Goal: Browse casually

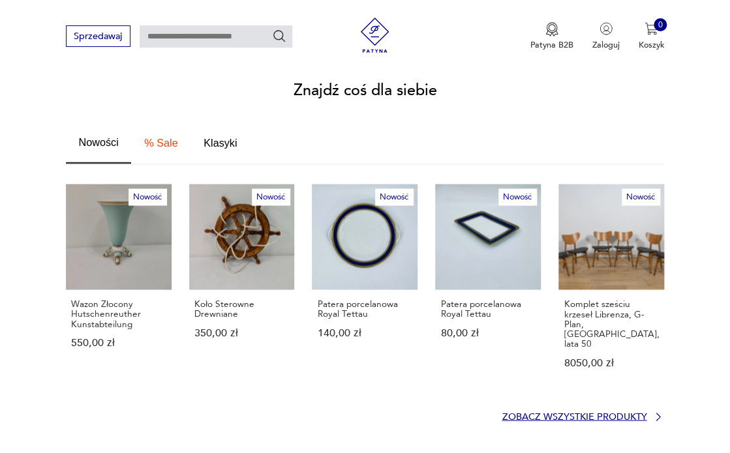
click at [585, 413] on p "Zobacz wszystkie produkty" at bounding box center [573, 417] width 145 height 8
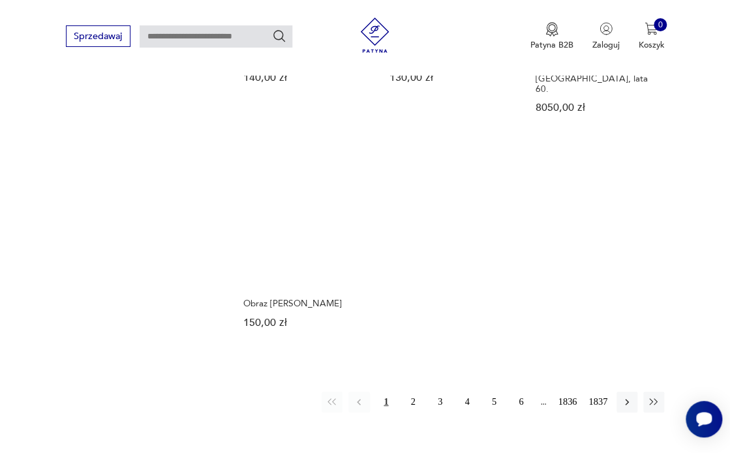
scroll to position [1458, 0]
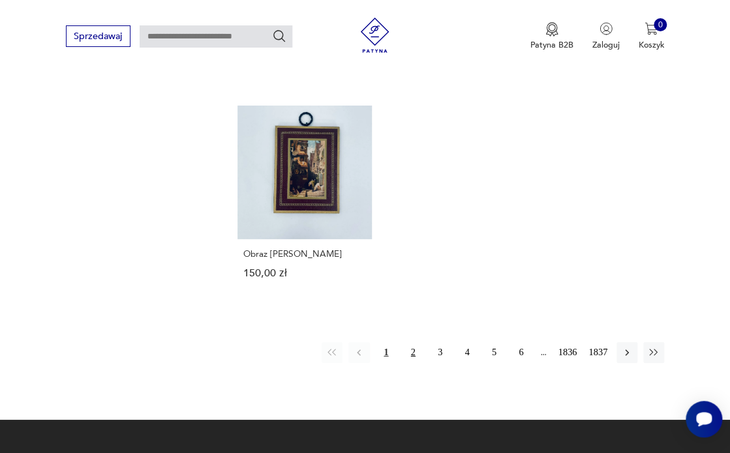
click at [409, 342] on button "2" at bounding box center [412, 352] width 21 height 21
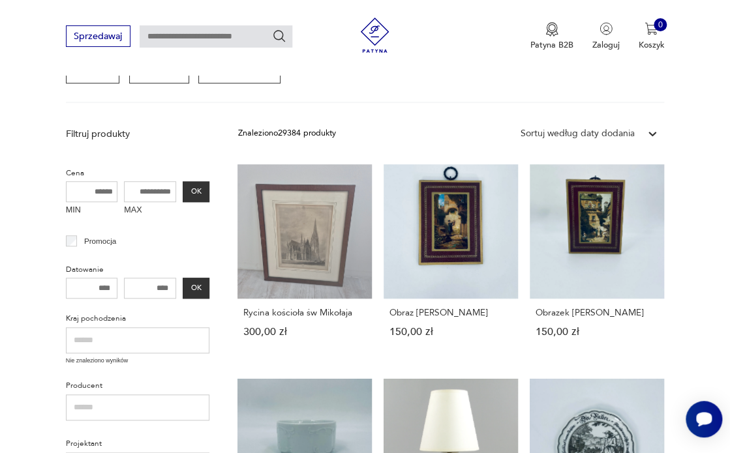
scroll to position [289, 0]
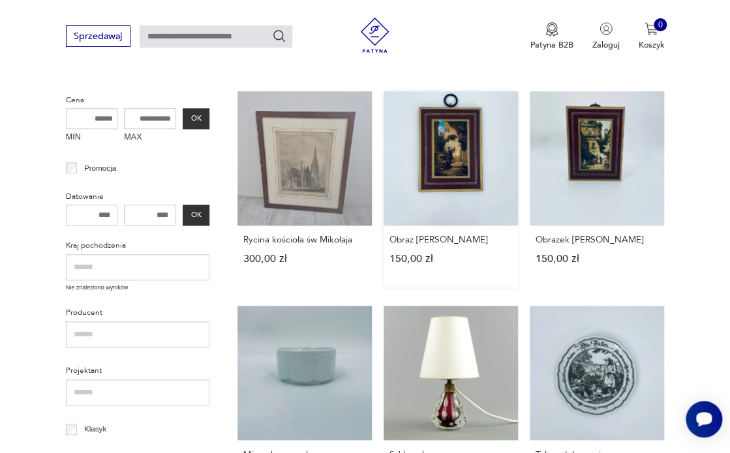
click at [452, 169] on link "Obraz [PERSON_NAME] 150,00 zł" at bounding box center [450, 189] width 134 height 196
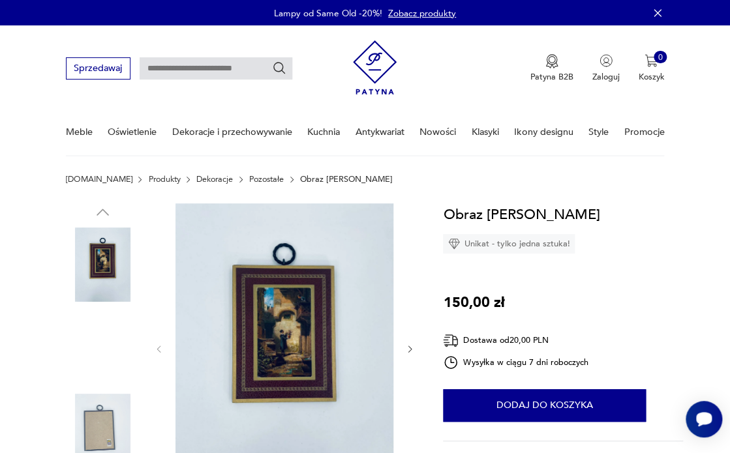
click at [281, 353] on img at bounding box center [284, 348] width 218 height 290
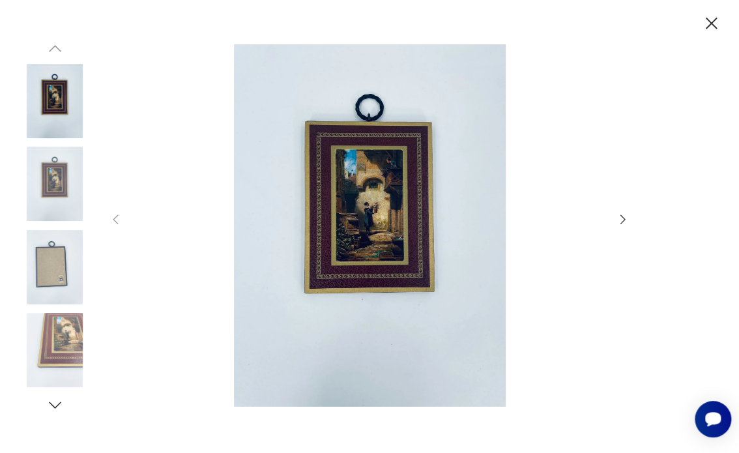
click at [49, 188] on img at bounding box center [55, 184] width 74 height 74
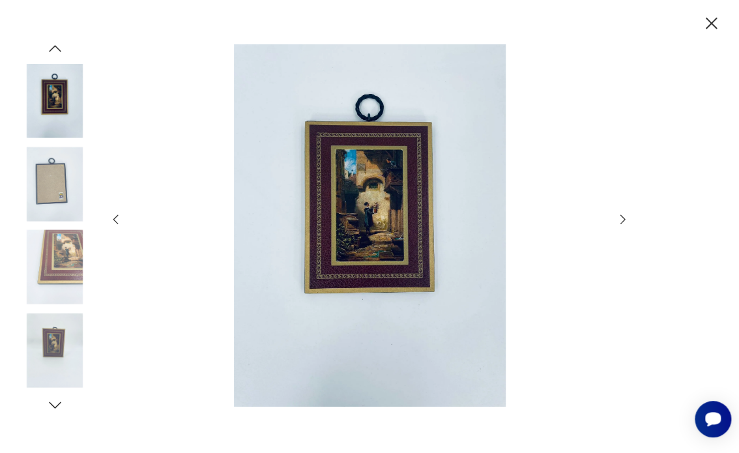
click at [48, 341] on img at bounding box center [55, 350] width 74 height 74
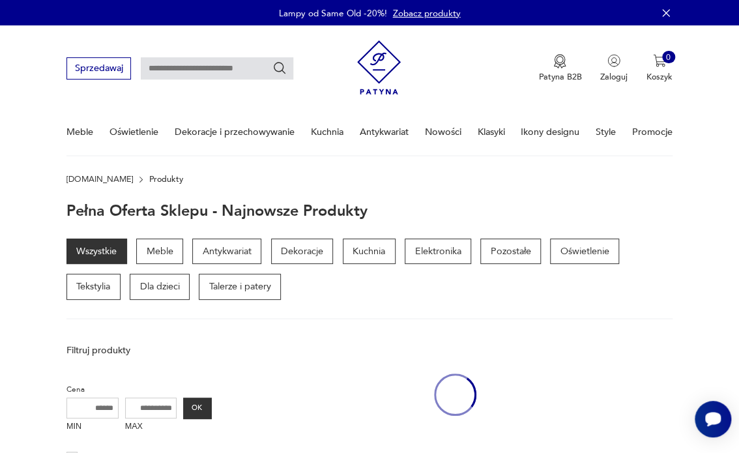
scroll to position [282, 0]
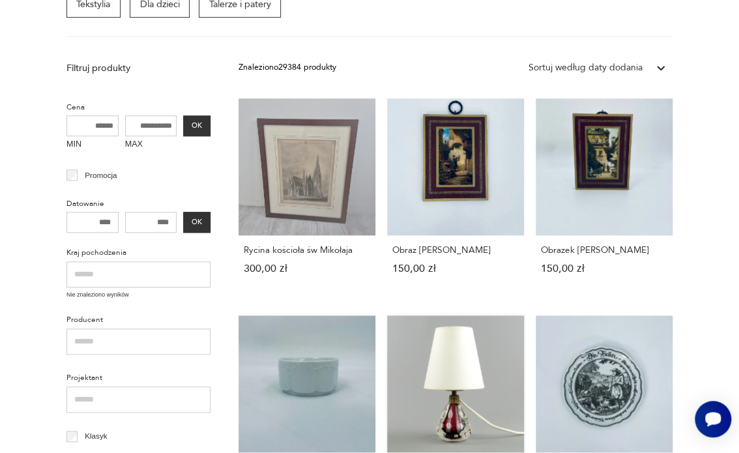
click at [447, 395] on link "Szklana lampa , [GEOGRAPHIC_DATA], [GEOGRAPHIC_DATA], lata 60. 1620,00 zł" at bounding box center [455, 430] width 137 height 228
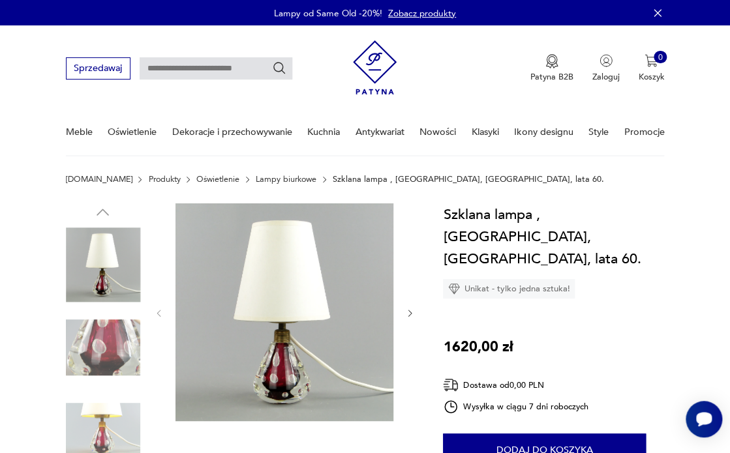
scroll to position [81, 0]
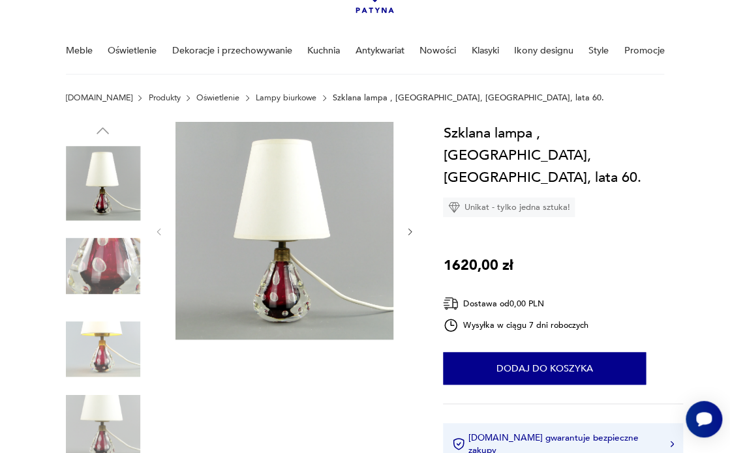
click at [269, 298] on img at bounding box center [284, 231] width 218 height 218
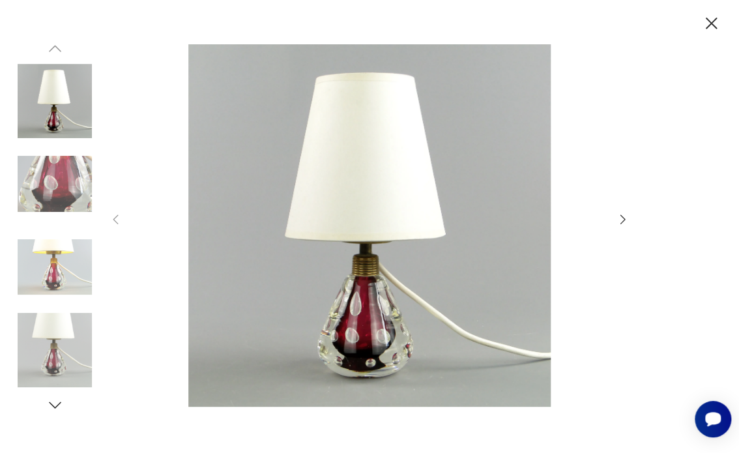
click at [50, 274] on img at bounding box center [55, 267] width 74 height 74
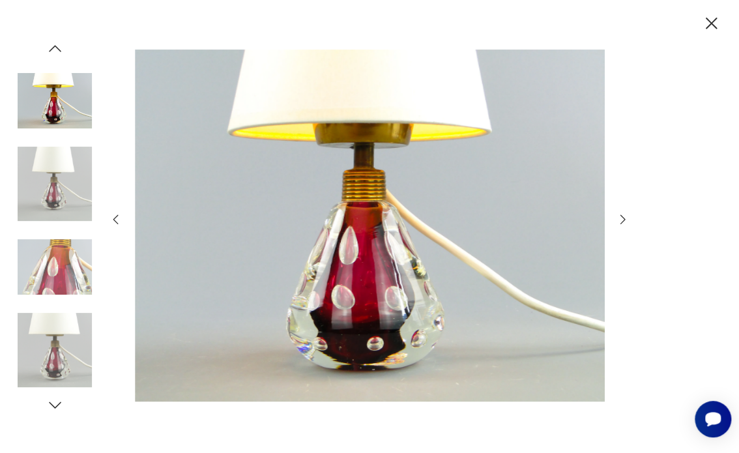
click at [50, 349] on img at bounding box center [55, 350] width 74 height 74
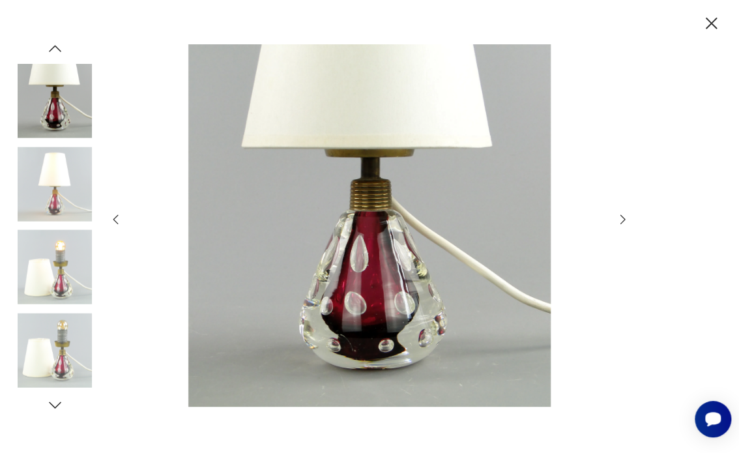
click at [53, 282] on img at bounding box center [55, 267] width 74 height 74
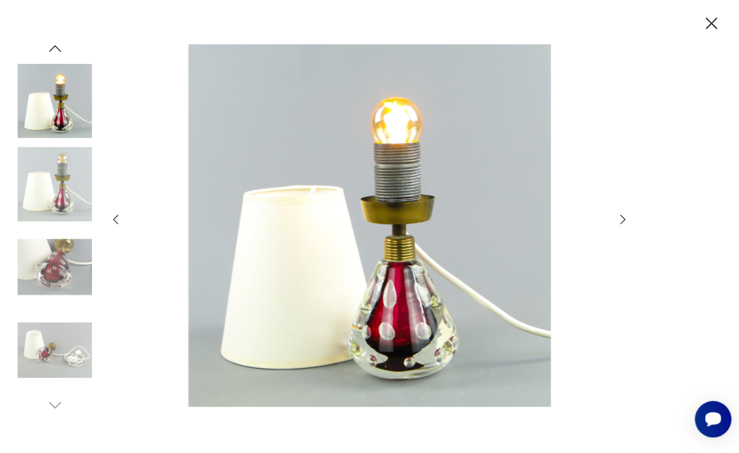
click at [621, 228] on div at bounding box center [370, 226] width 522 height 364
click at [621, 222] on icon "button" at bounding box center [623, 220] width 14 height 14
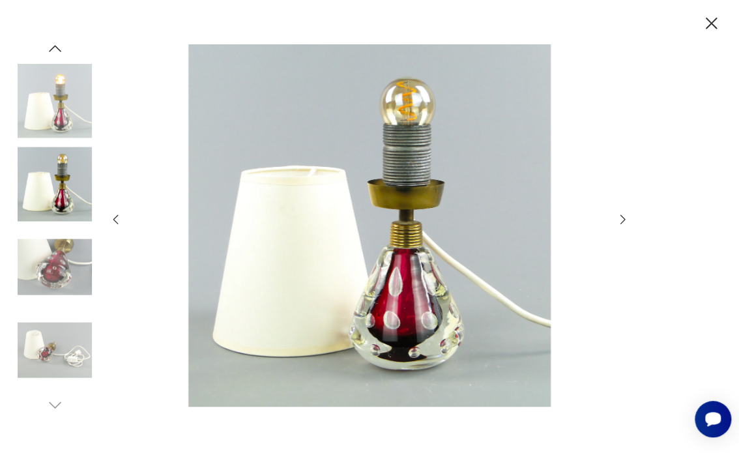
click at [621, 222] on icon "button" at bounding box center [623, 220] width 14 height 14
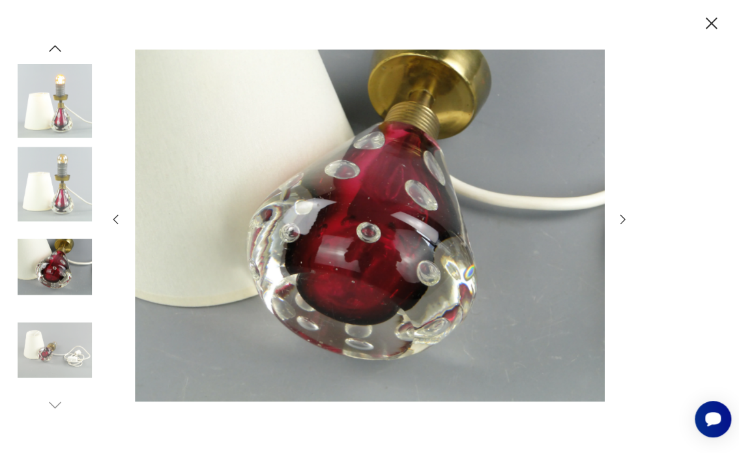
click at [621, 222] on icon "button" at bounding box center [623, 220] width 14 height 14
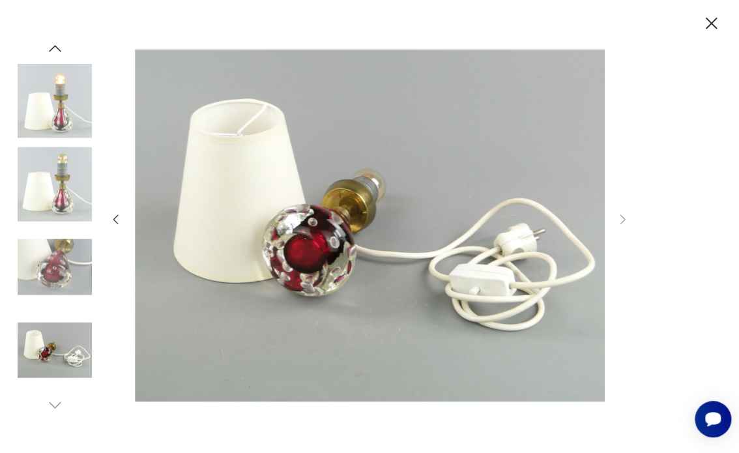
click at [712, 23] on icon "button" at bounding box center [711, 23] width 21 height 21
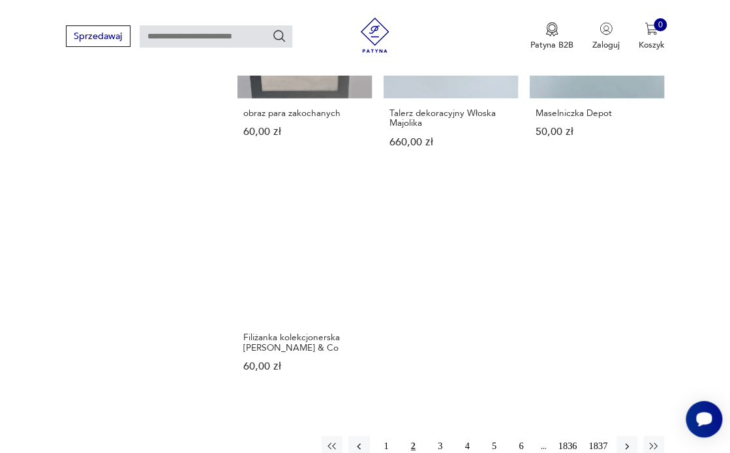
scroll to position [1404, 0]
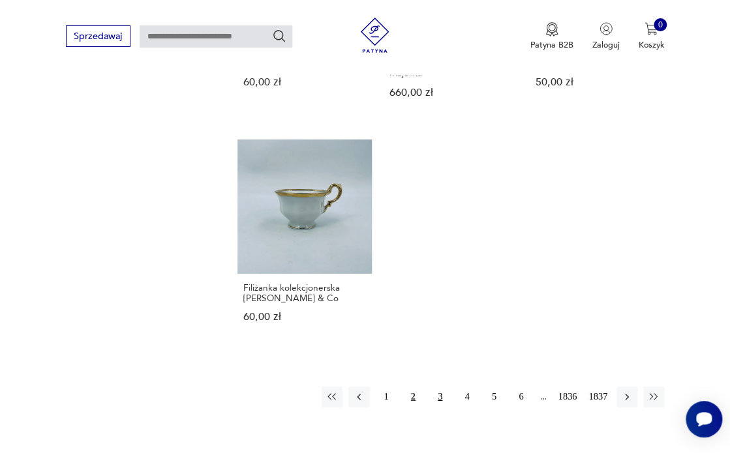
click at [439, 387] on button "3" at bounding box center [439, 397] width 21 height 21
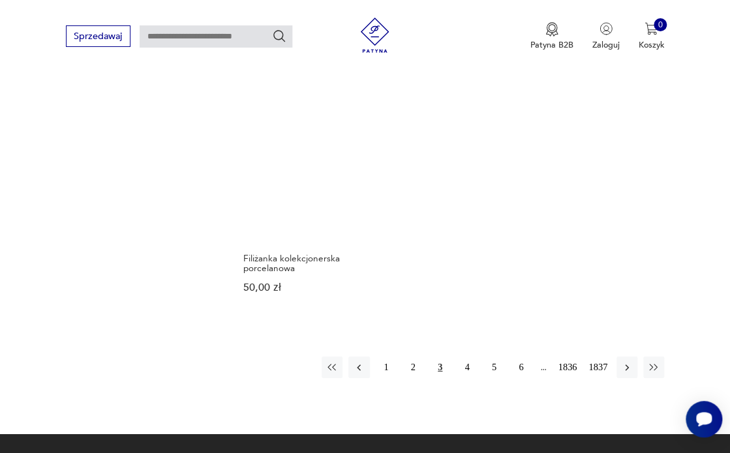
scroll to position [1452, 0]
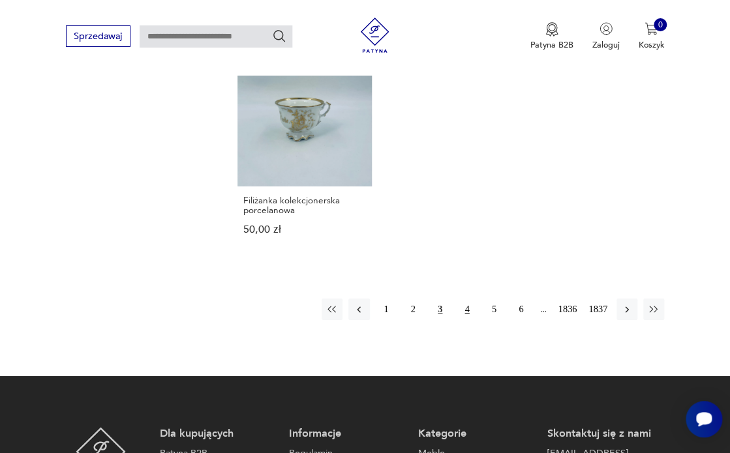
click at [464, 309] on button "4" at bounding box center [466, 309] width 21 height 21
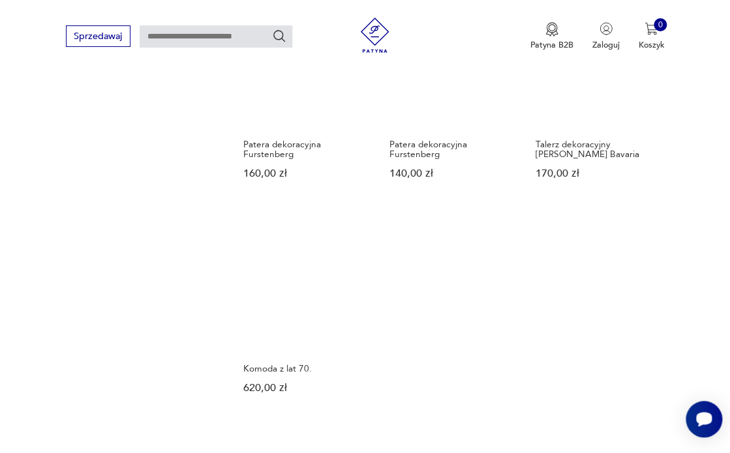
scroll to position [1380, 0]
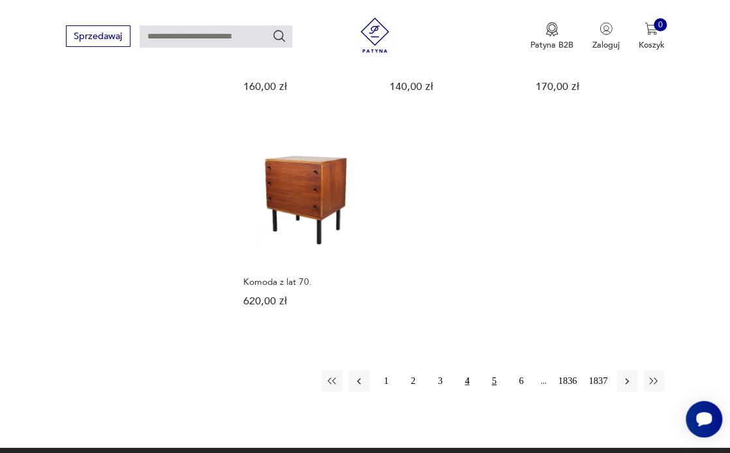
click at [494, 370] on button "5" at bounding box center [493, 380] width 21 height 21
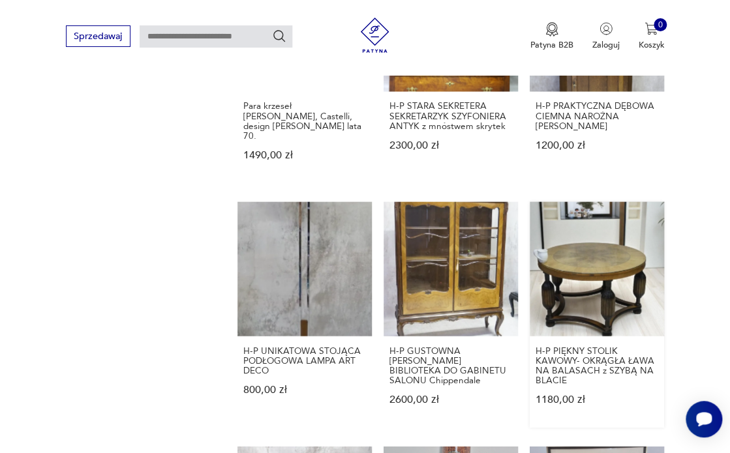
scroll to position [900, 0]
